Goal: Transaction & Acquisition: Purchase product/service

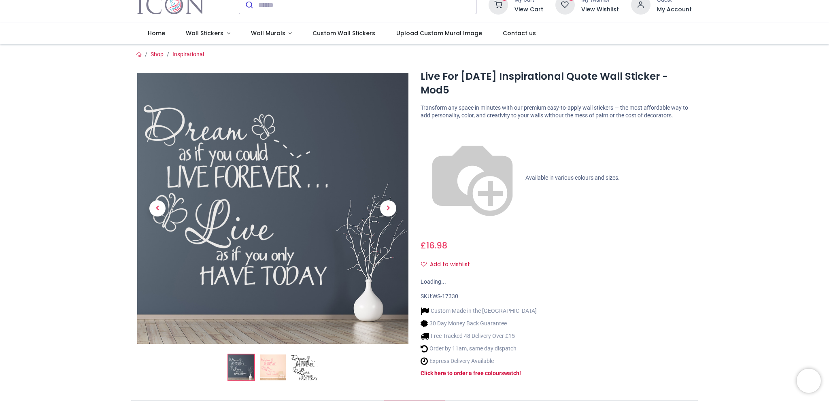
scroll to position [40, 0]
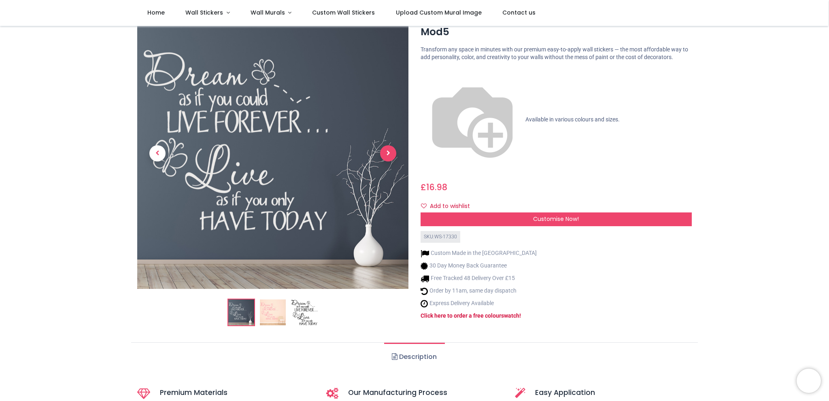
click at [380, 147] on span "Next" at bounding box center [388, 153] width 16 height 16
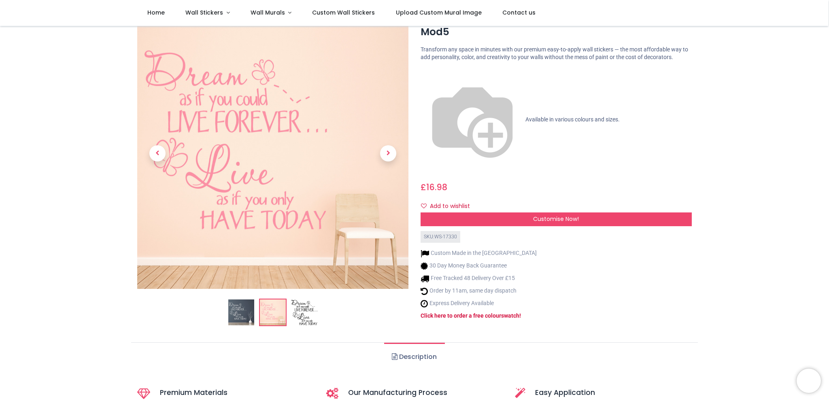
click at [282, 299] on img at bounding box center [273, 312] width 26 height 26
click at [390, 145] on span "Next" at bounding box center [388, 153] width 16 height 16
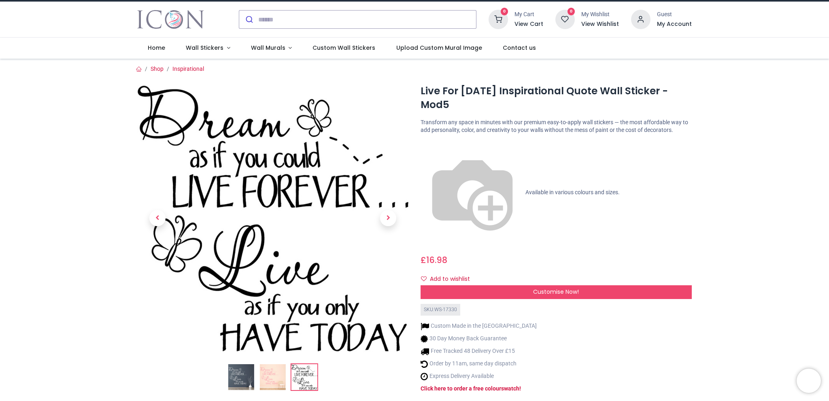
scroll to position [0, 0]
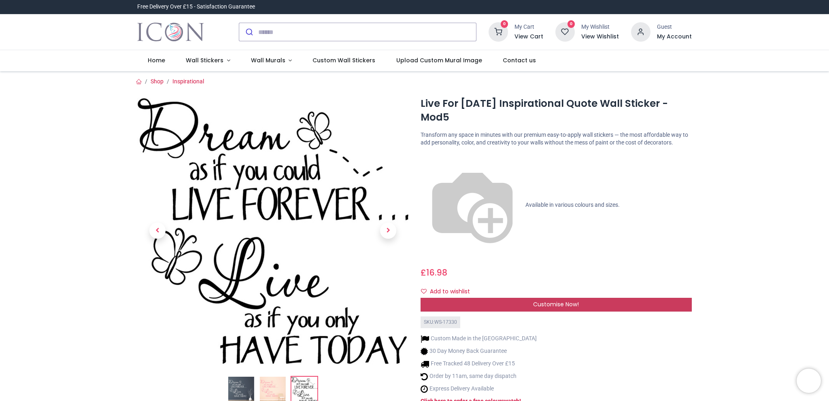
click at [490, 298] on div "Customise Now!" at bounding box center [555, 305] width 271 height 14
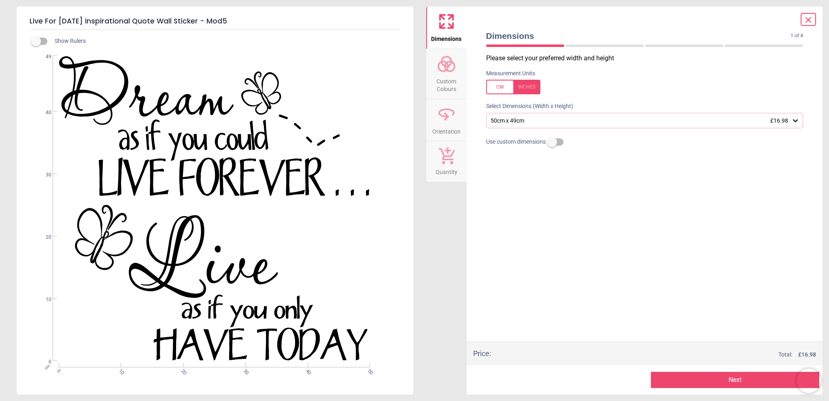
click at [723, 388] on button "Next" at bounding box center [735, 380] width 168 height 16
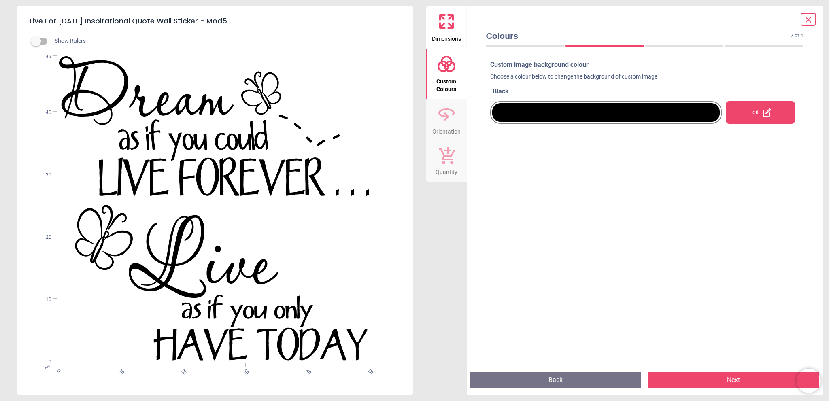
click at [663, 116] on div at bounding box center [606, 112] width 228 height 19
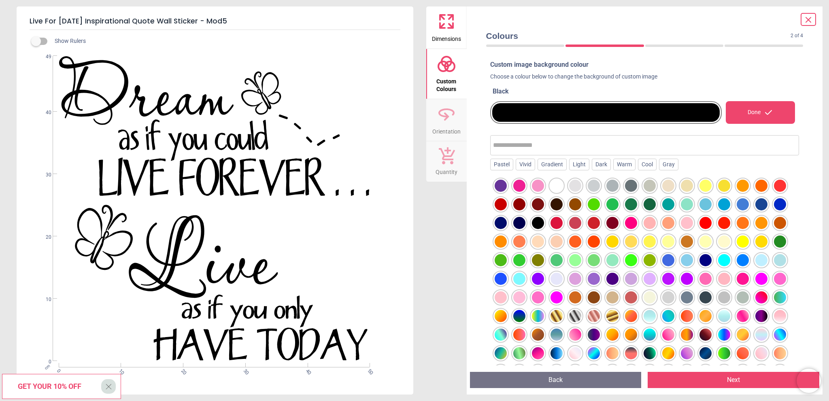
click at [507, 192] on div at bounding box center [500, 186] width 12 height 12
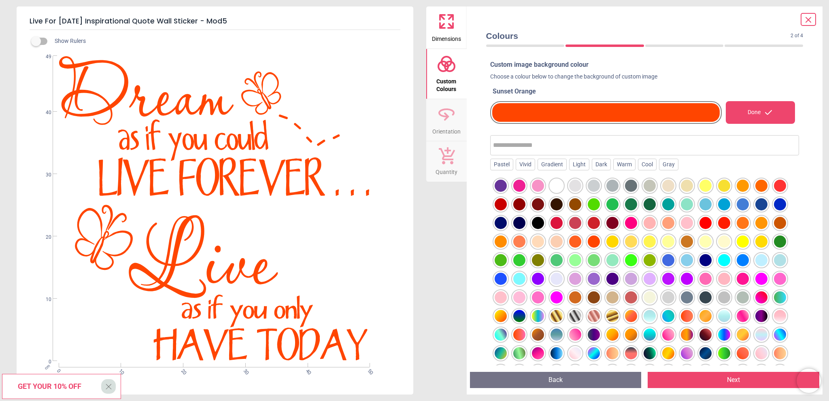
click at [558, 385] on button "Back" at bounding box center [556, 380] width 172 height 16
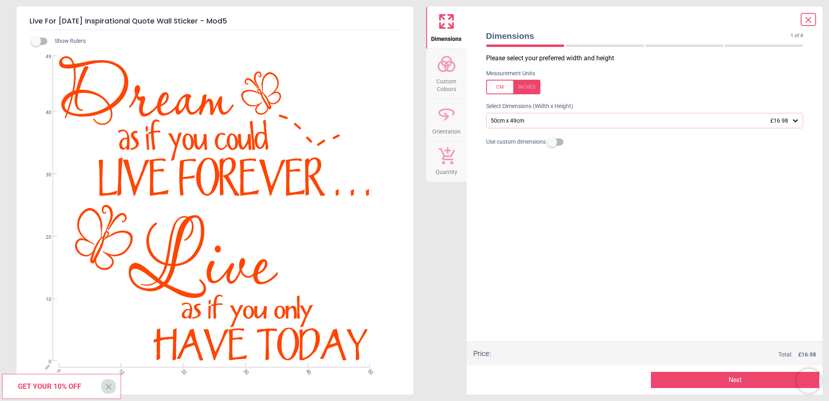
click at [521, 115] on div "50cm x 49cm £16.98" at bounding box center [644, 120] width 317 height 15
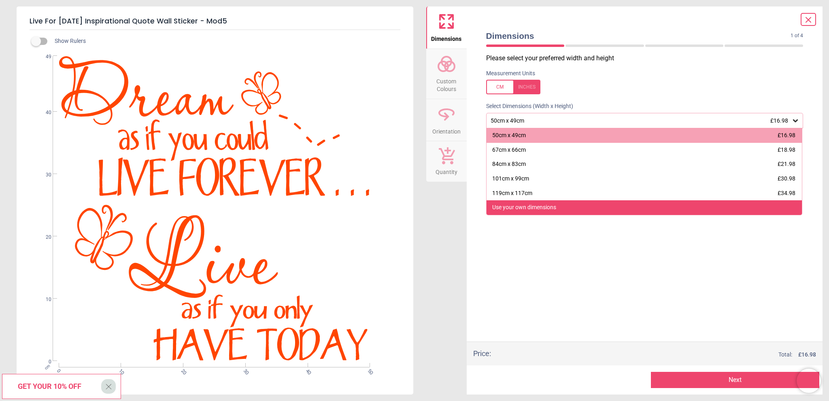
click at [556, 206] on div "Use your own dimensions" at bounding box center [644, 207] width 316 height 15
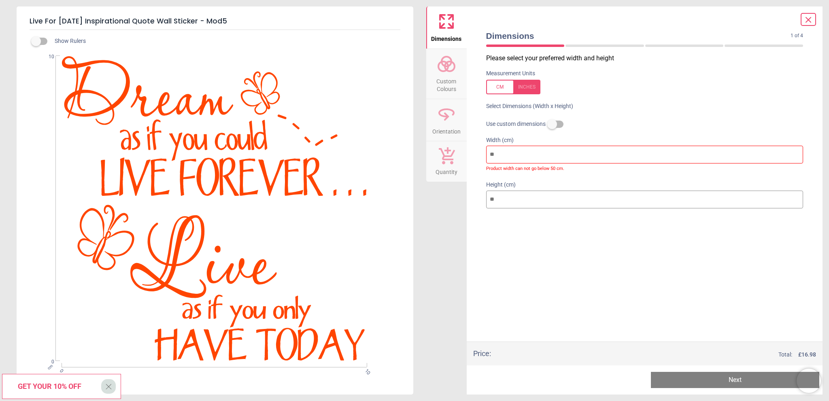
click at [552, 124] on label at bounding box center [552, 124] width 0 height 0
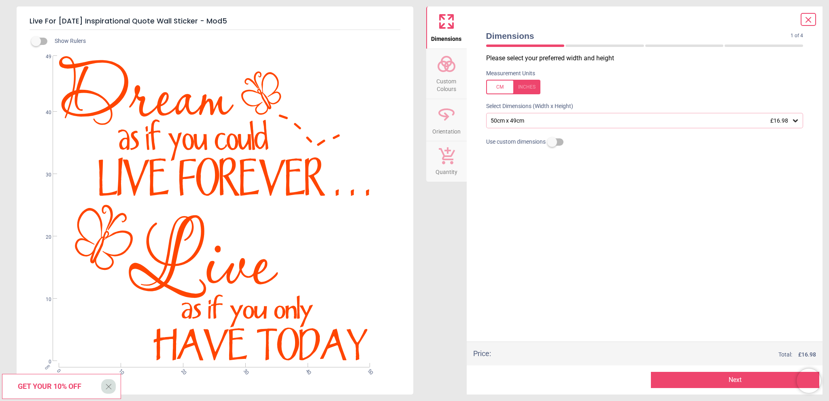
click at [508, 90] on div at bounding box center [513, 87] width 54 height 15
click at [505, 87] on div at bounding box center [513, 87] width 54 height 15
click at [552, 125] on div "50cm x 49cm £16.98" at bounding box center [644, 120] width 317 height 15
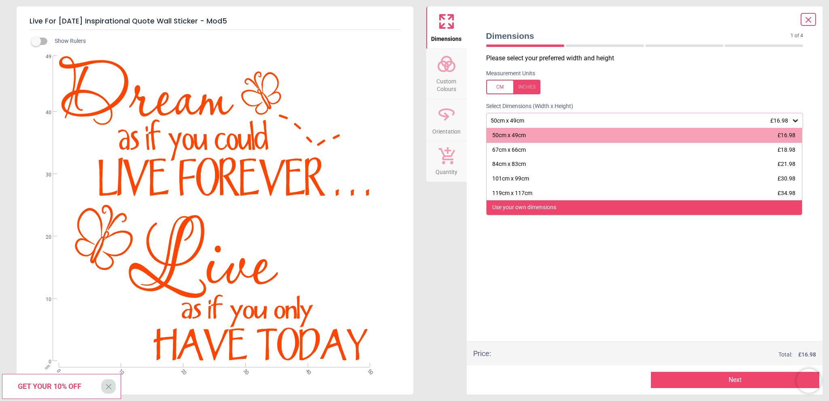
click at [549, 205] on div "Use your own dimensions" at bounding box center [524, 208] width 64 height 8
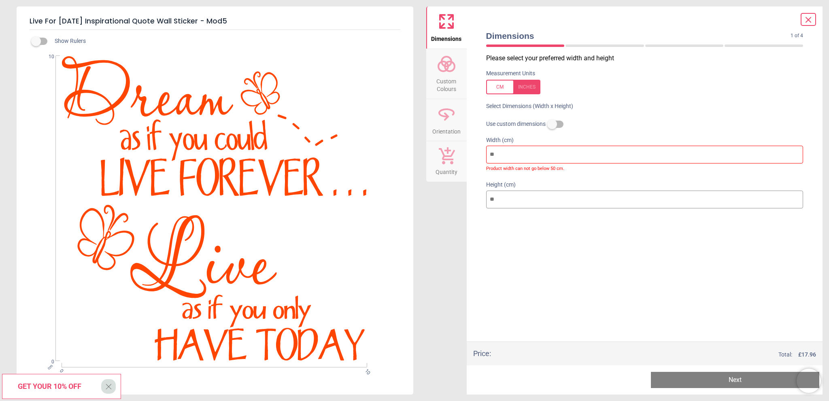
drag, startPoint x: 532, startPoint y: 149, endPoint x: 471, endPoint y: 147, distance: 61.1
click at [471, 147] on div "Dimensions 1 of 4 1 of 5 Please select your preferred width and height Measurem…" at bounding box center [645, 200] width 356 height 388
type input "*"
type input "**"
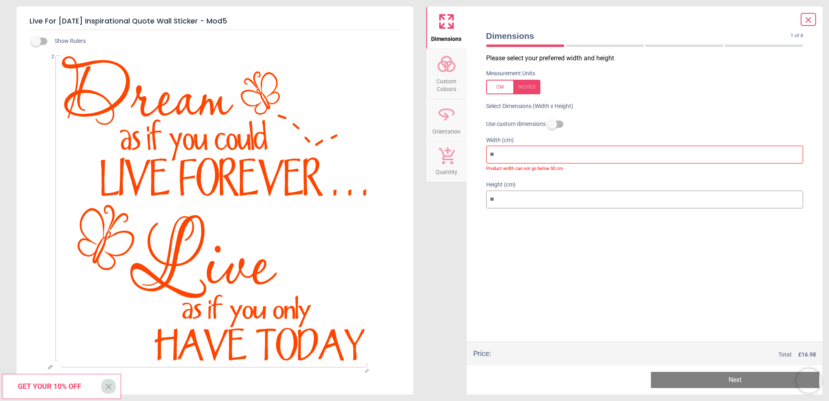
type input "**"
click at [809, 24] on icon at bounding box center [808, 20] width 10 height 10
